Goal: Information Seeking & Learning: Learn about a topic

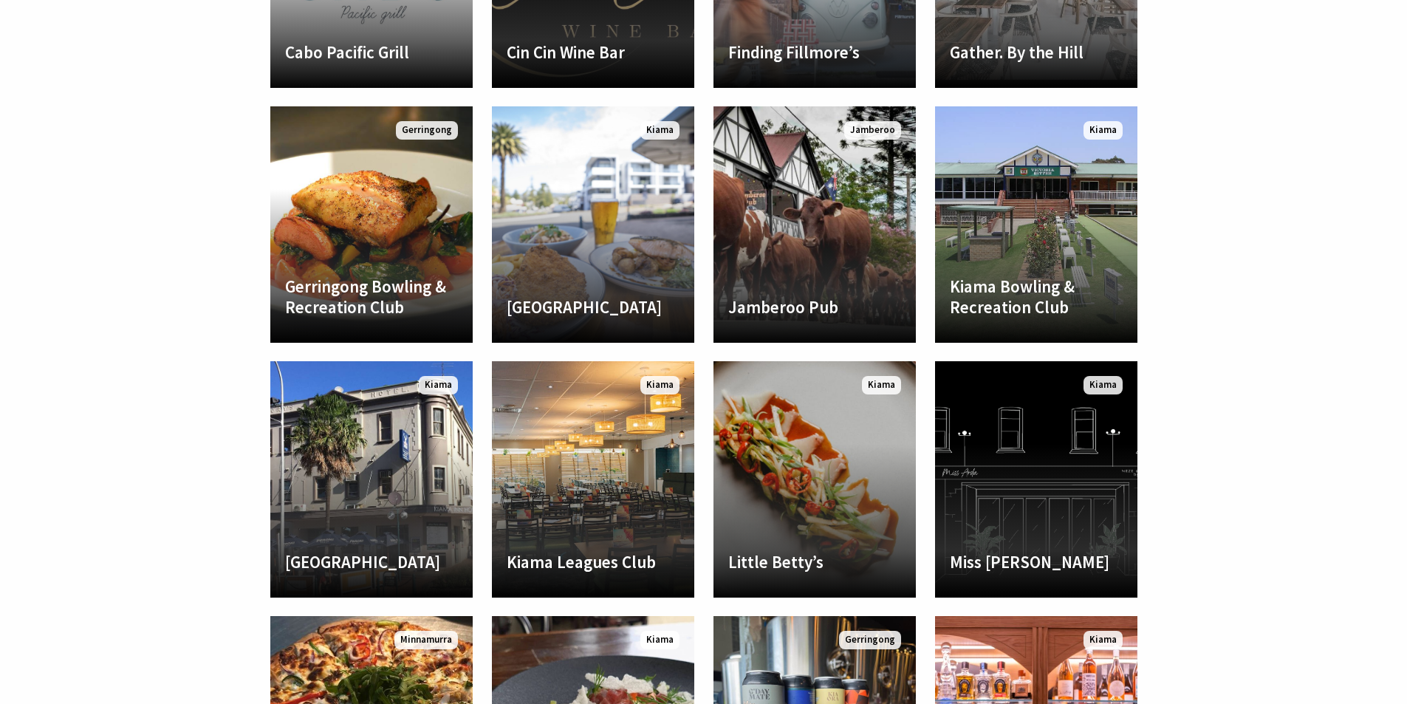
scroll to position [526, 1425]
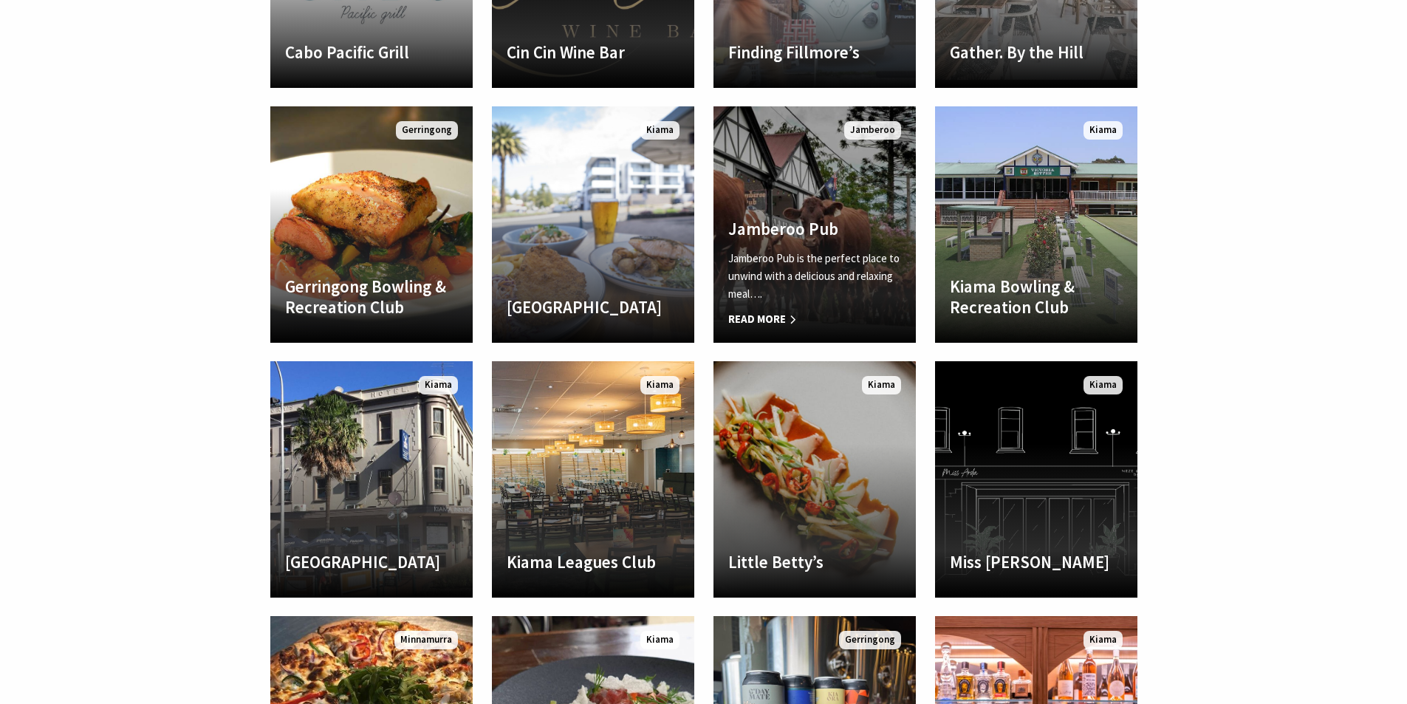
click at [842, 236] on h4 "Jamberoo Pub" at bounding box center [814, 229] width 173 height 21
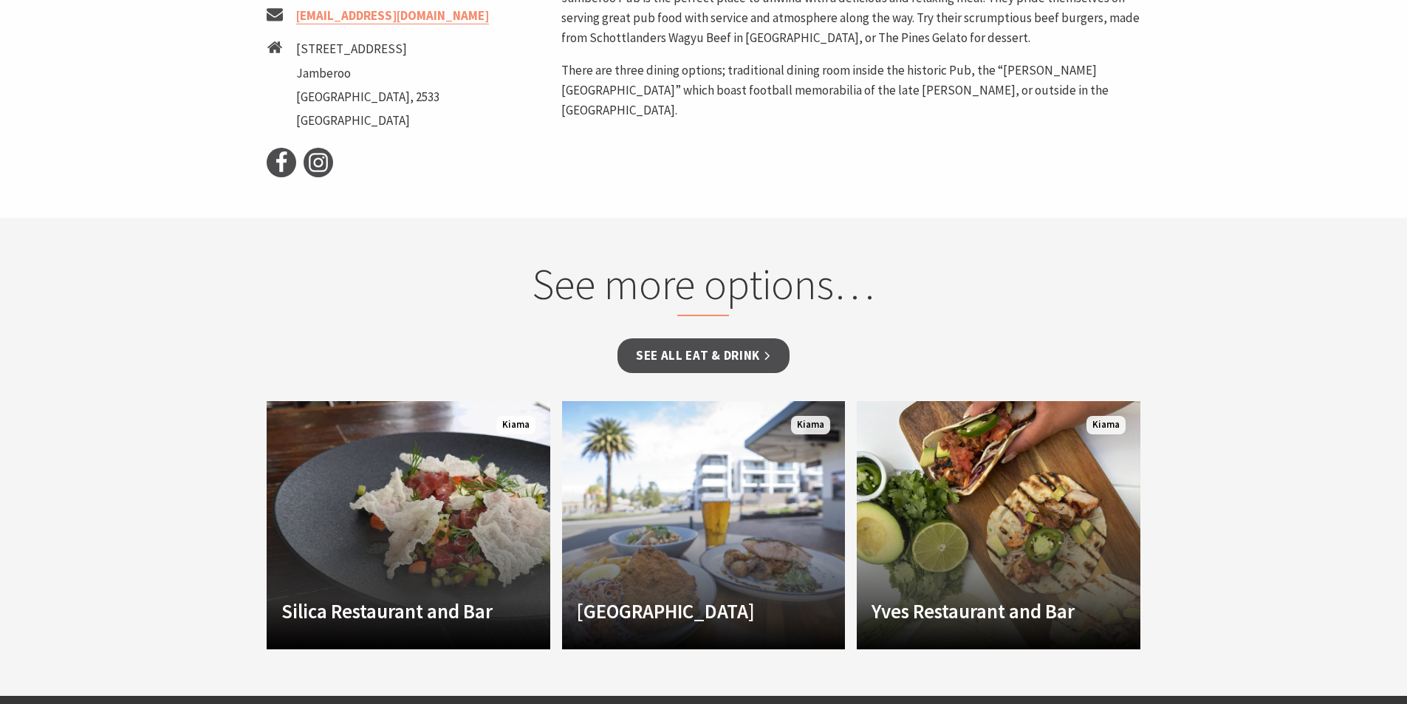
scroll to position [886, 0]
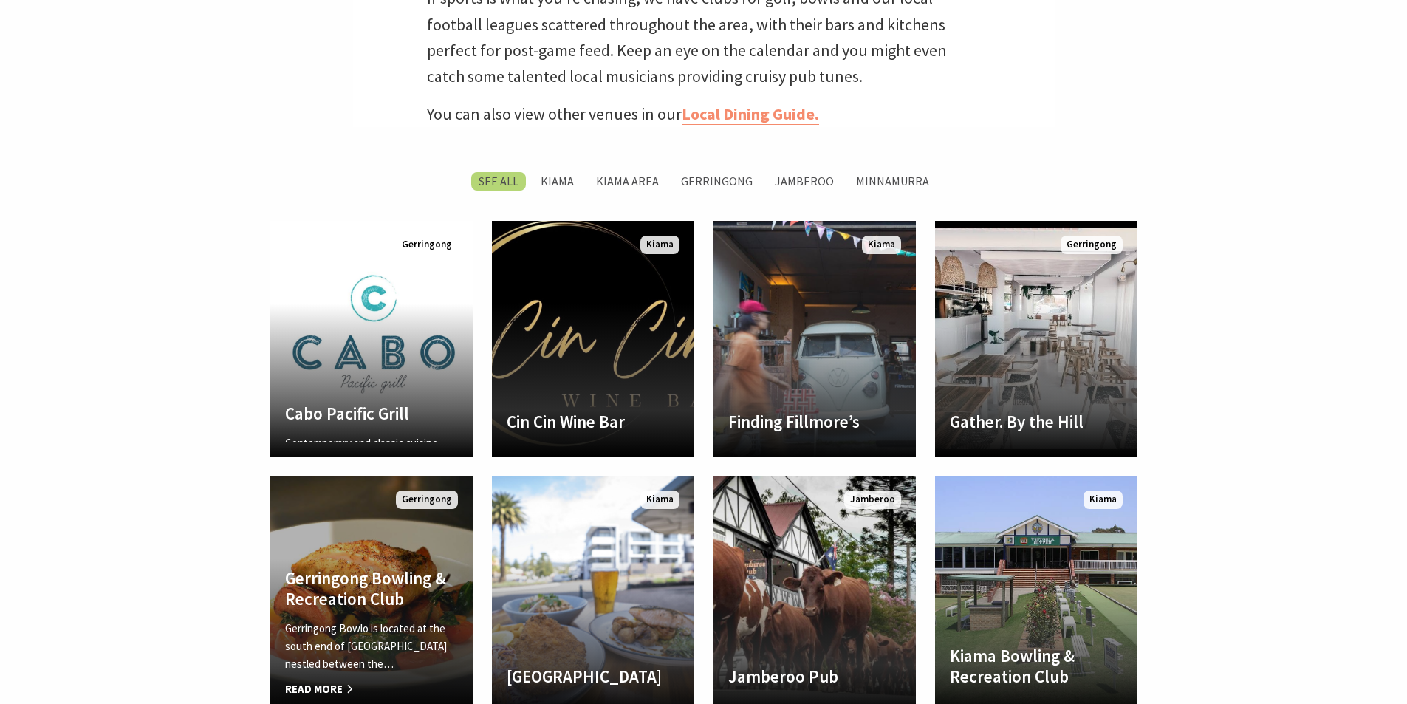
scroll to position [526, 1425]
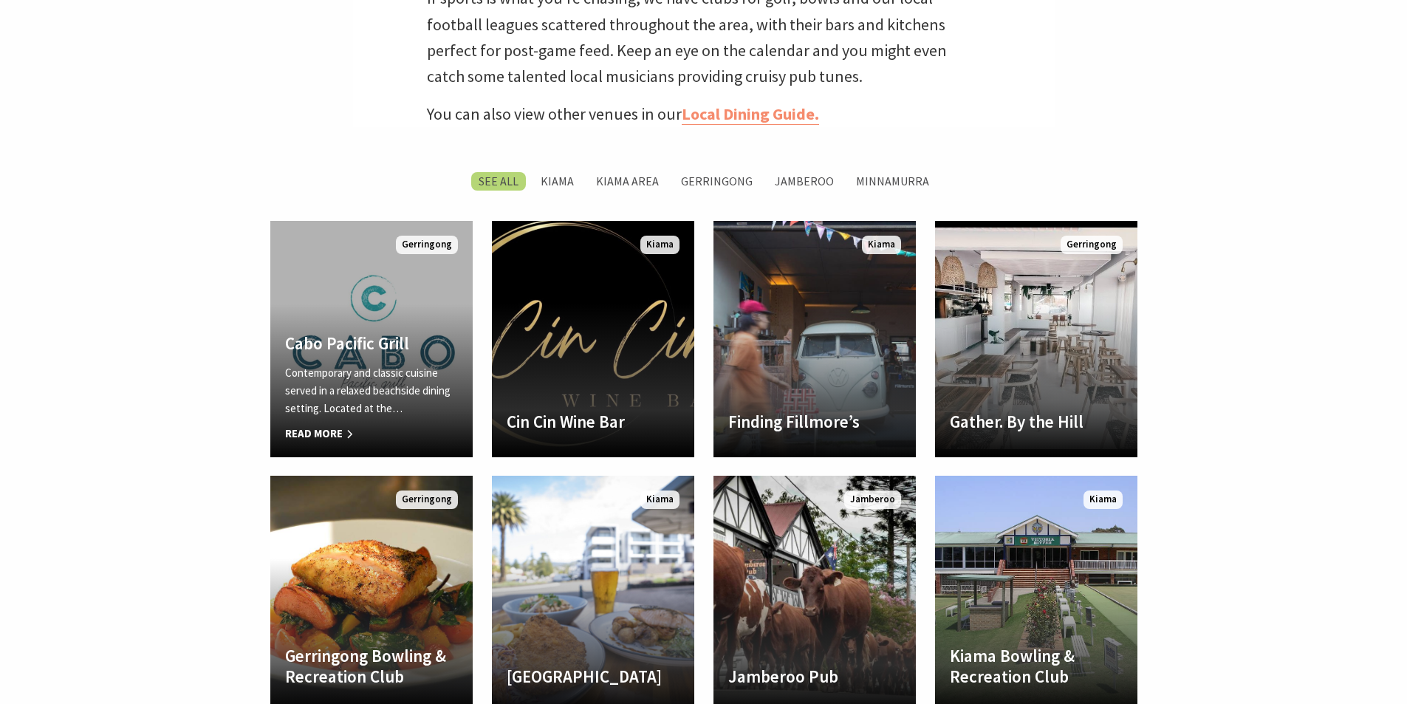
click at [380, 322] on link "Another Image Used Cabo Pacific Grill Contemporary and classic cuisine served i…" at bounding box center [371, 339] width 202 height 236
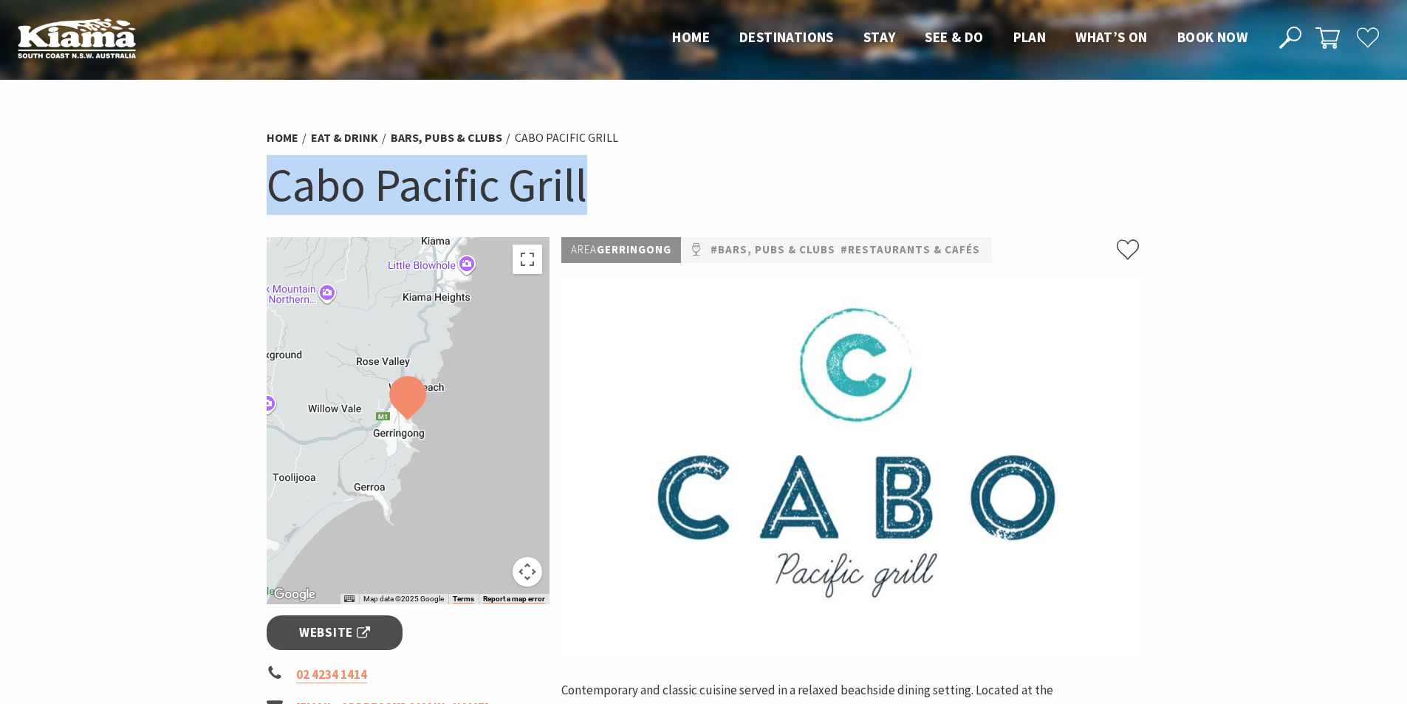
drag, startPoint x: 614, startPoint y: 176, endPoint x: 272, endPoint y: 193, distance: 343.1
click at [272, 193] on h1 "Cabo Pacific Grill" at bounding box center [704, 185] width 874 height 60
copy h1 "Cabo Pacific Grill"
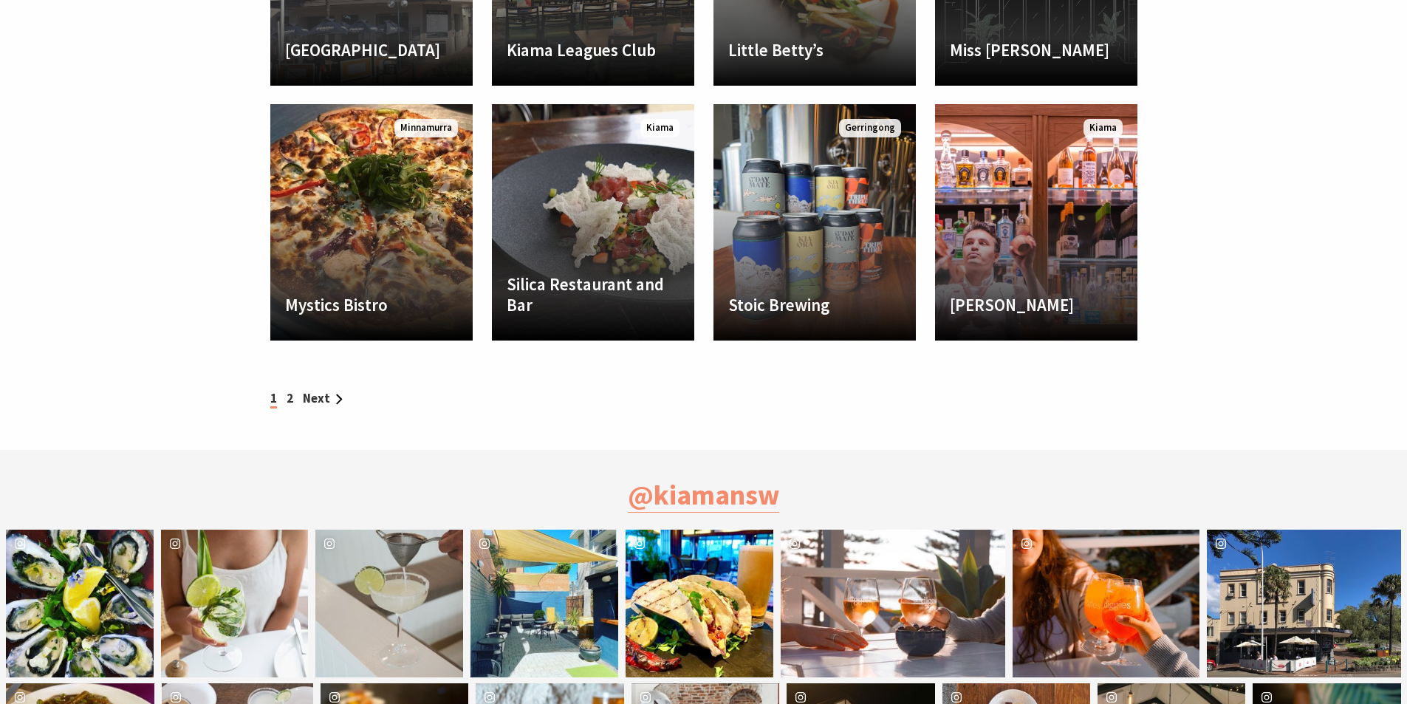
scroll to position [1548, 0]
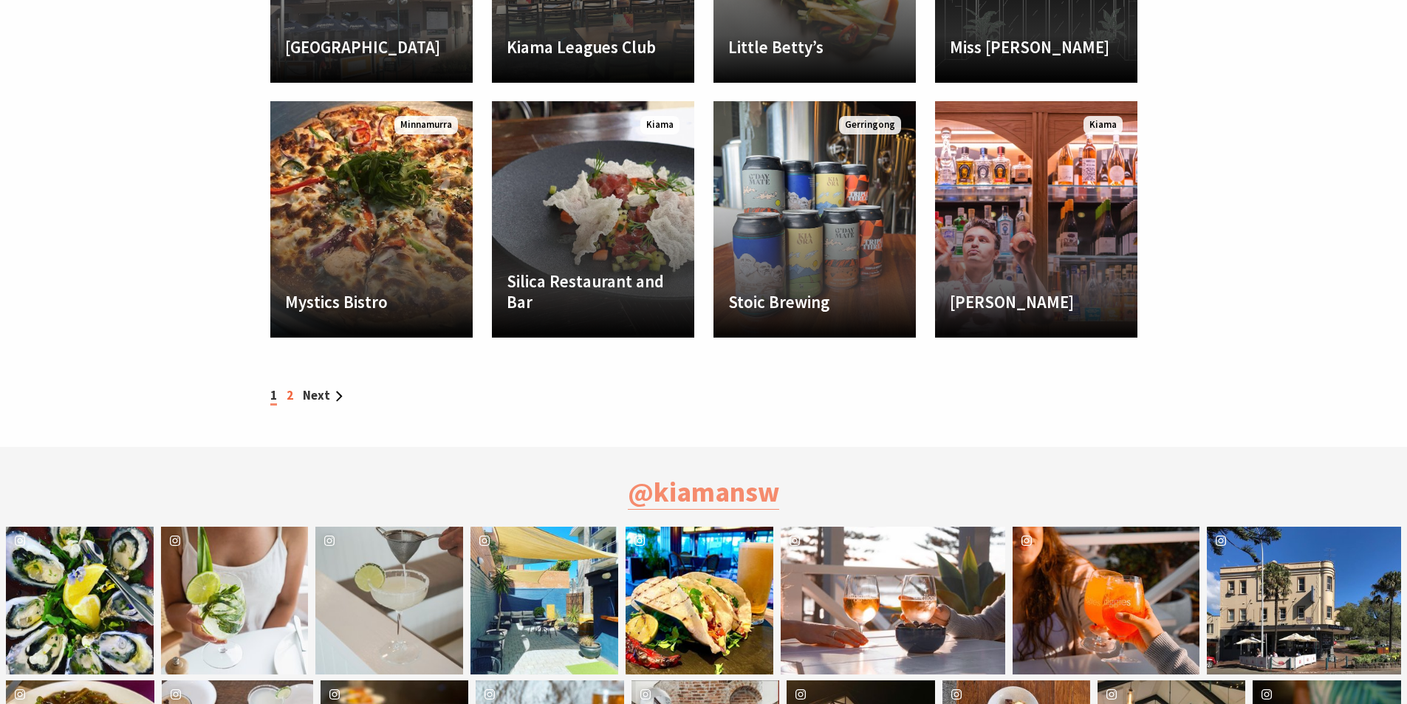
click at [289, 391] on link "2" at bounding box center [290, 395] width 7 height 16
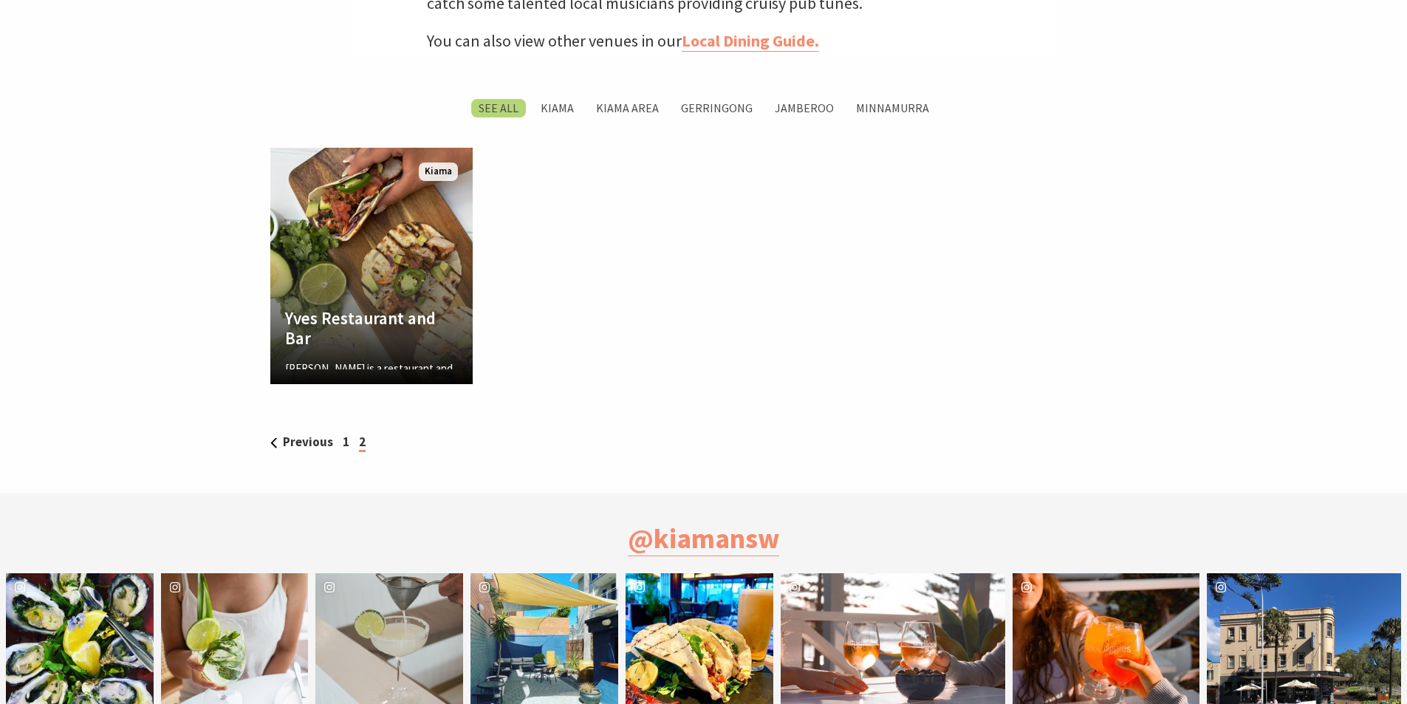
scroll to position [526, 1425]
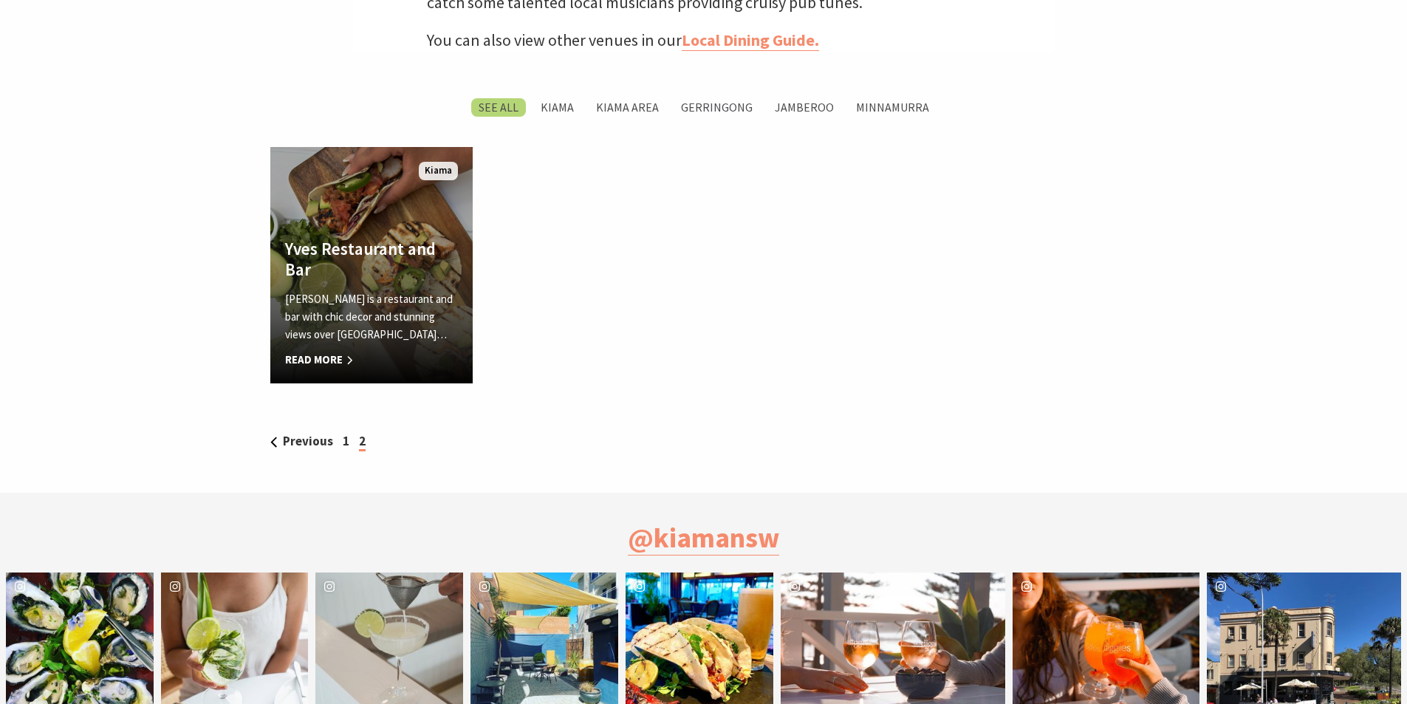
click at [343, 288] on div "Yves Restaurant and Bar Yves is a restaurant and bar with chic decor and stunni…" at bounding box center [371, 304] width 202 height 130
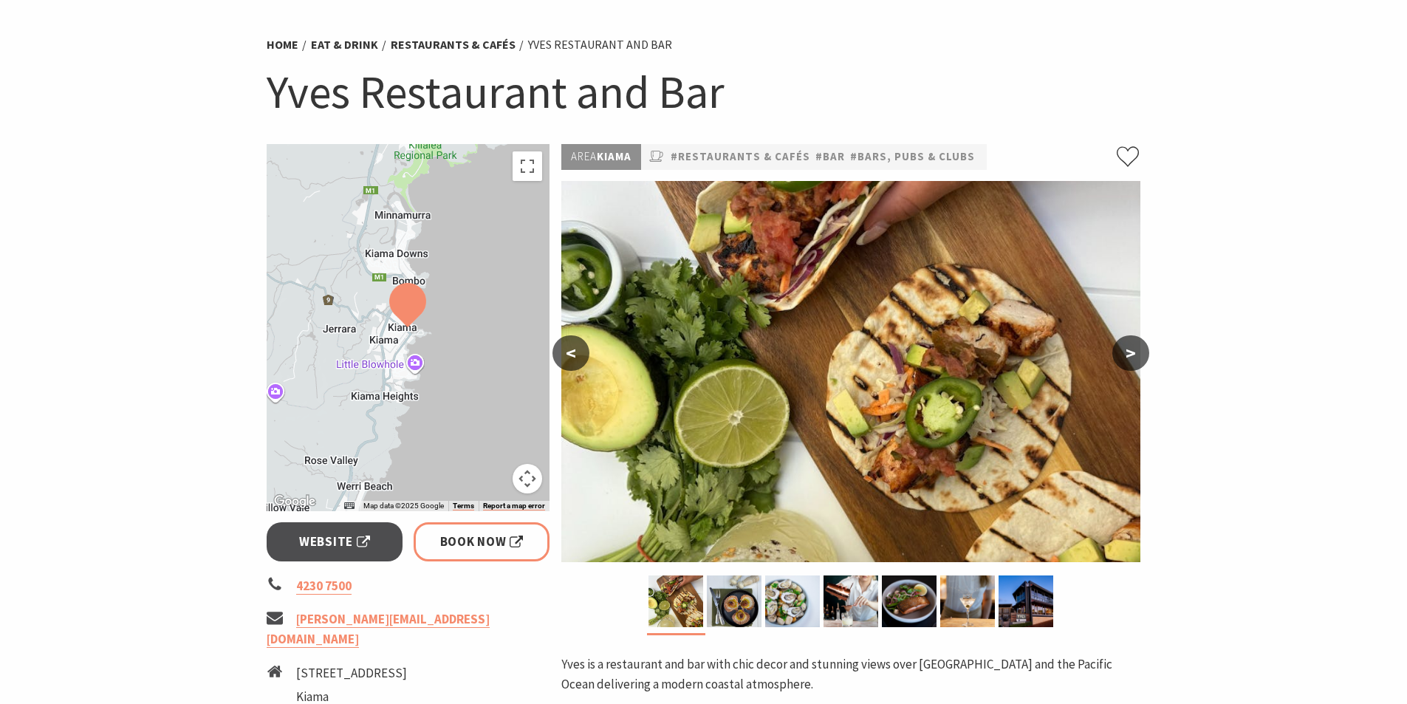
scroll to position [369, 0]
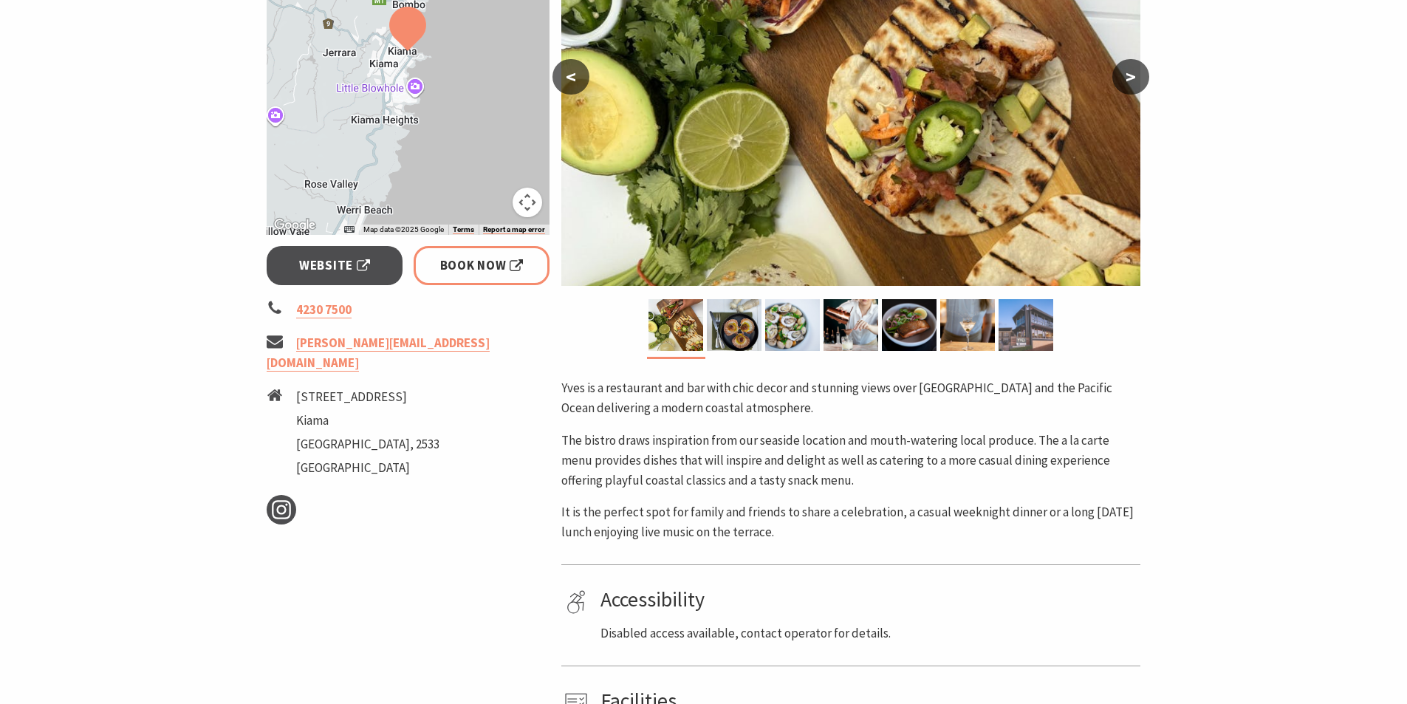
click at [1007, 332] on img at bounding box center [1025, 325] width 55 height 52
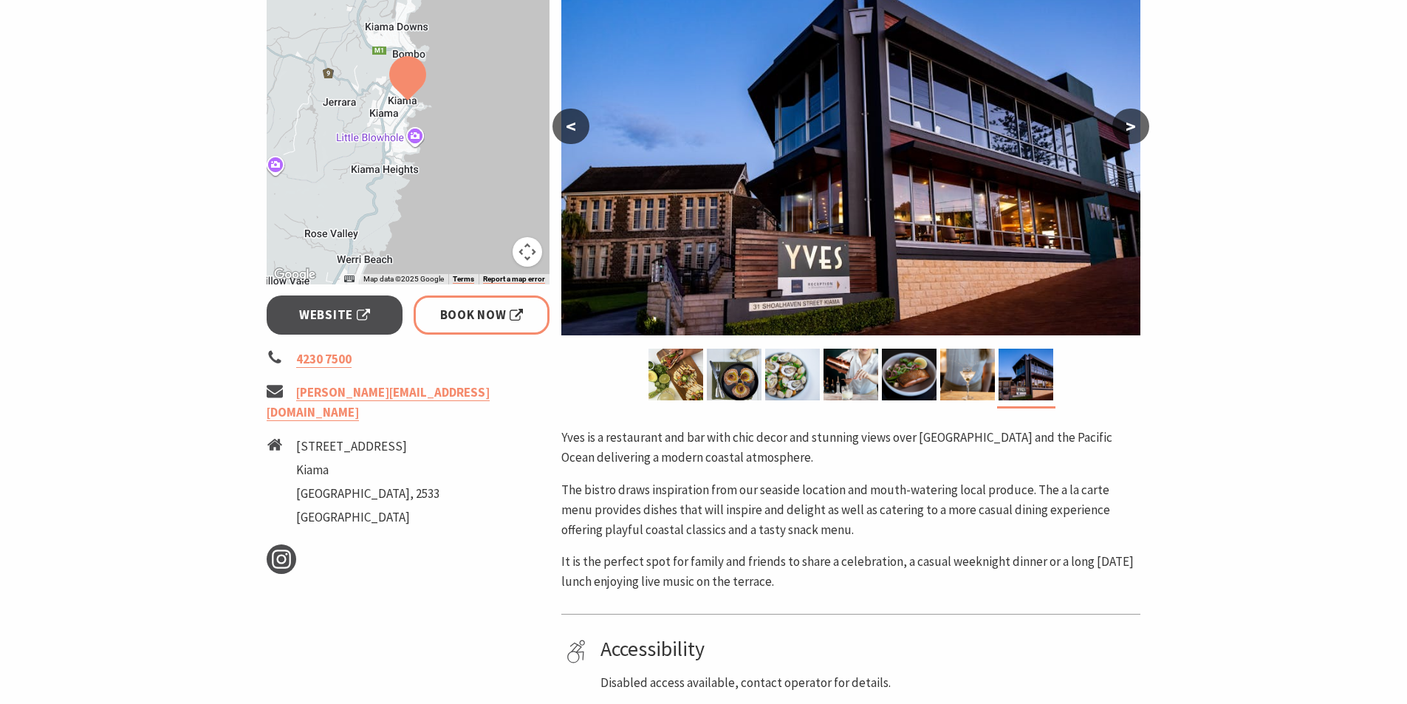
scroll to position [295, 0]
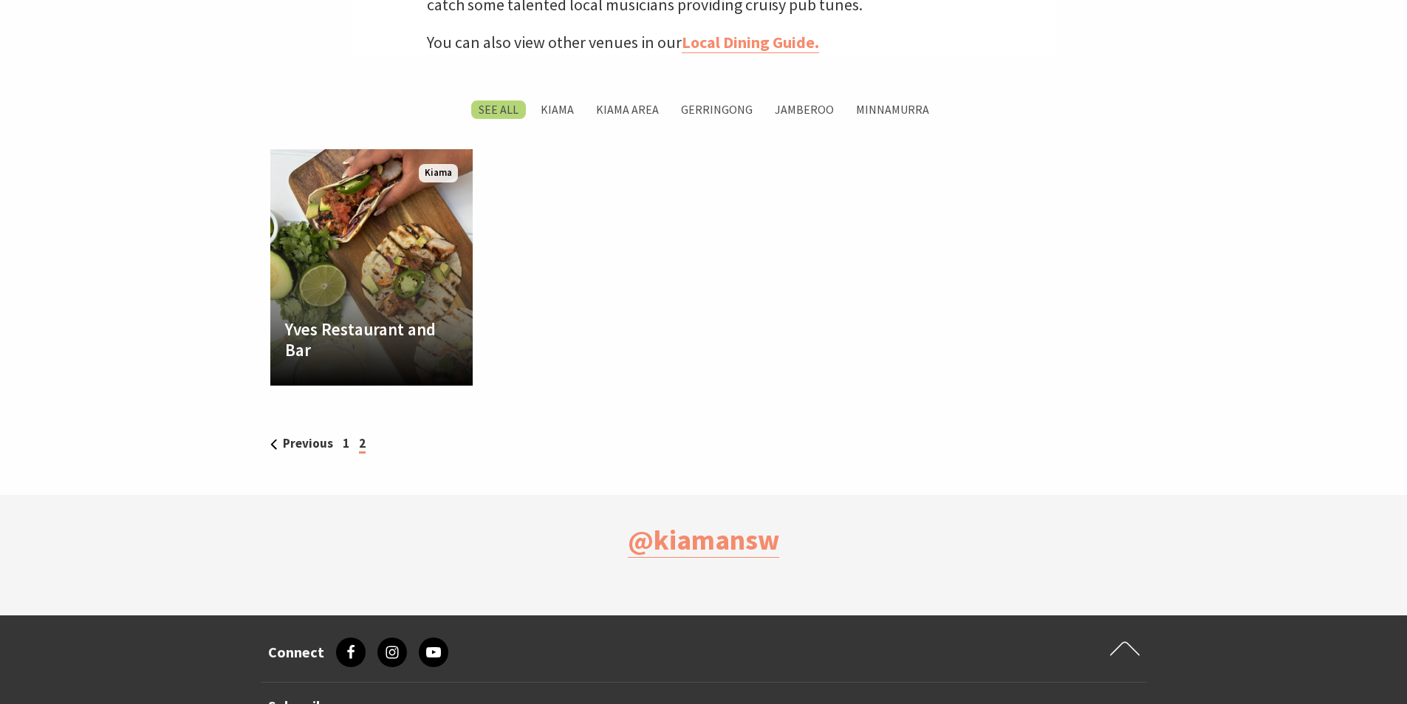
scroll to position [526, 1425]
